Goal: Task Accomplishment & Management: Use online tool/utility

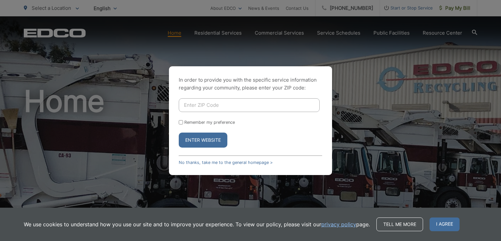
click at [220, 107] on input "Enter ZIP Code" at bounding box center [249, 105] width 141 height 14
type input "92084"
click at [180, 123] on input "Remember my preference" at bounding box center [181, 122] width 4 height 4
checkbox input "true"
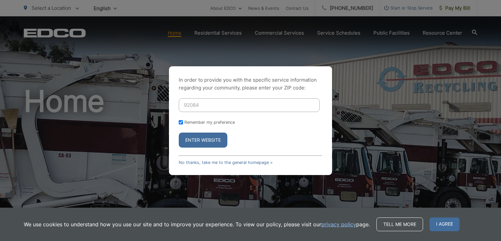
click at [205, 138] on button "Enter Website" at bounding box center [203, 140] width 49 height 15
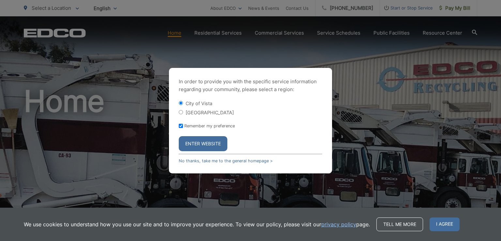
click at [203, 142] on button "Enter Website" at bounding box center [203, 143] width 49 height 15
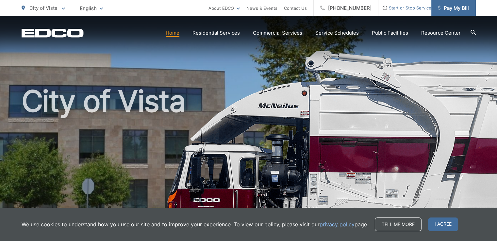
click at [452, 5] on span "Pay My Bill" at bounding box center [452, 8] width 31 height 8
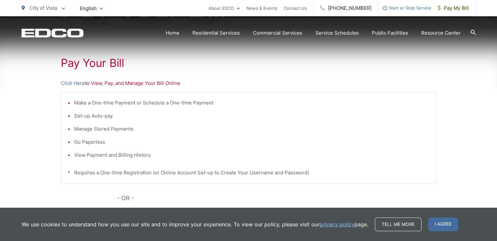
scroll to position [114, 0]
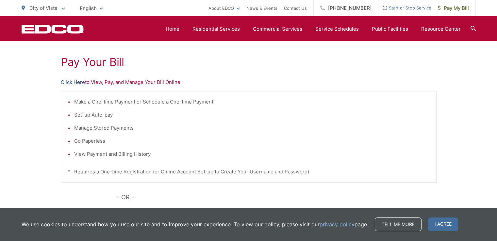
click at [72, 82] on link "Click Here" at bounding box center [73, 82] width 24 height 8
